Goal: Task Accomplishment & Management: Use online tool/utility

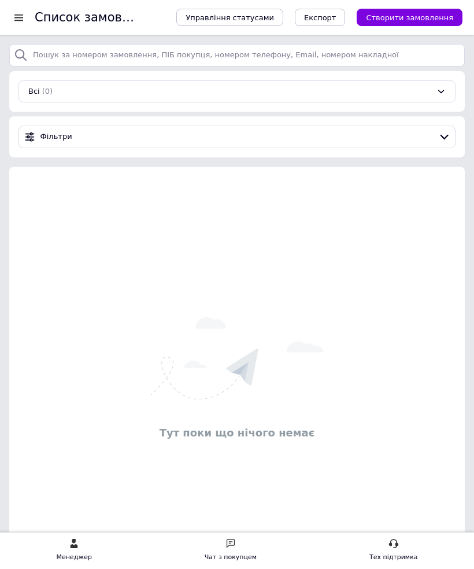
click at [435, 21] on span "Створити замовлення" at bounding box center [409, 17] width 87 height 9
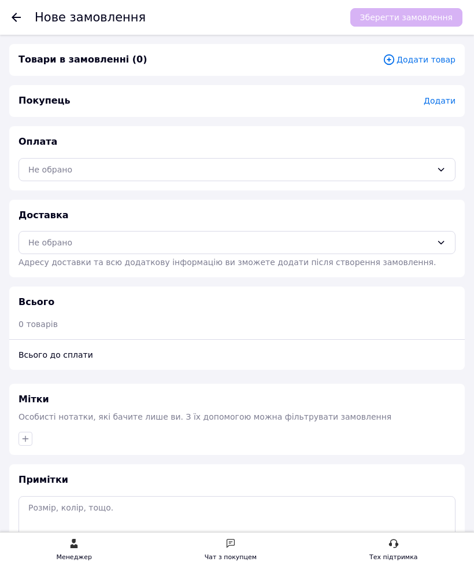
click at [27, 35] on div "Нове замовлення Зберегти замовлення Товари в замовленні (0) Додати товар Покупе…" at bounding box center [237, 347] width 474 height 624
click at [14, 21] on icon at bounding box center [16, 17] width 9 height 9
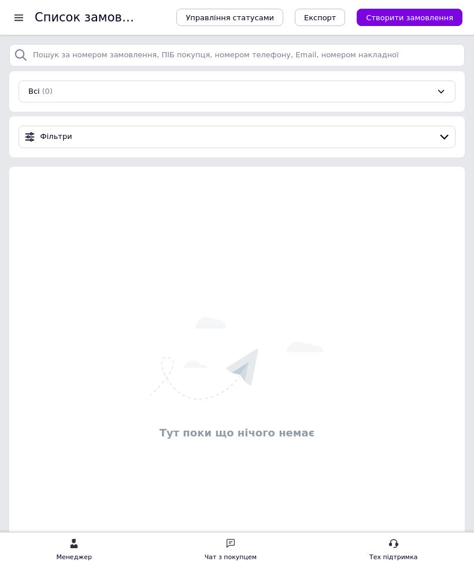
click at [15, 20] on div at bounding box center [19, 17] width 14 height 10
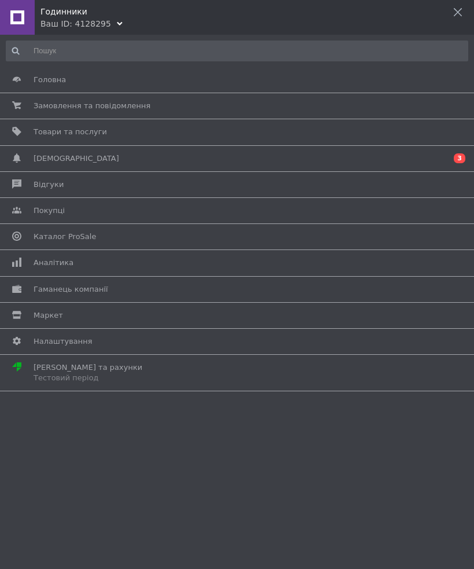
click at [72, 131] on span "Товари та послуги" at bounding box center [70, 132] width 73 height 10
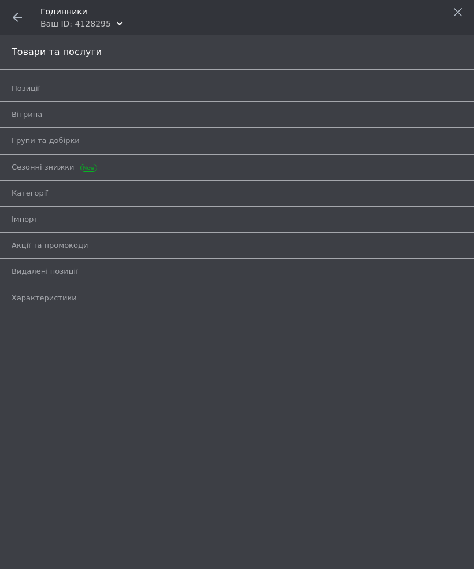
click at [21, 23] on span at bounding box center [17, 17] width 35 height 35
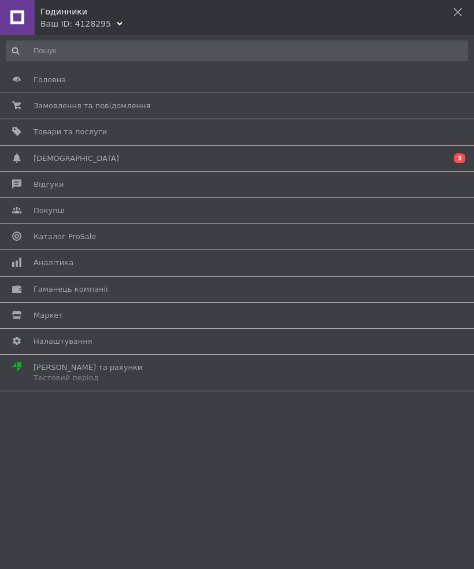
click at [19, 82] on icon at bounding box center [16, 79] width 9 height 9
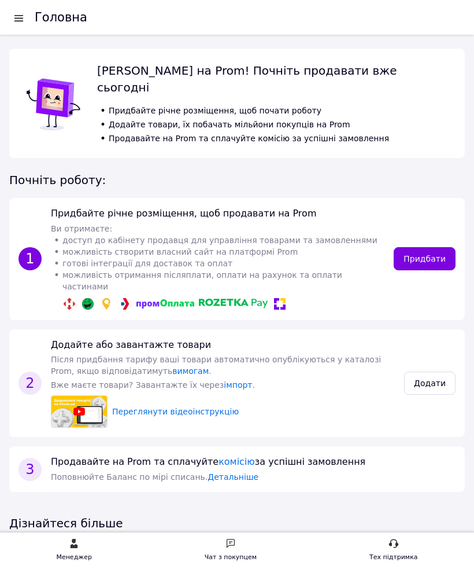
click at [441, 247] on link "Придбати" at bounding box center [425, 258] width 62 height 23
